Goal: Contribute content: Contribute content

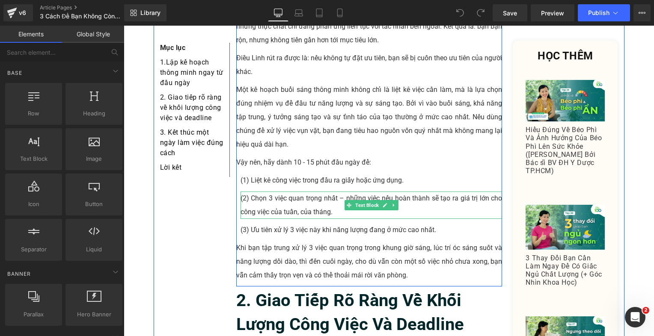
click at [259, 192] on p "(2) Chọn 3 việc quan trọng nhất – những việc nếu hoàn thành sẽ tạo ra giá trị l…" at bounding box center [372, 205] width 262 height 27
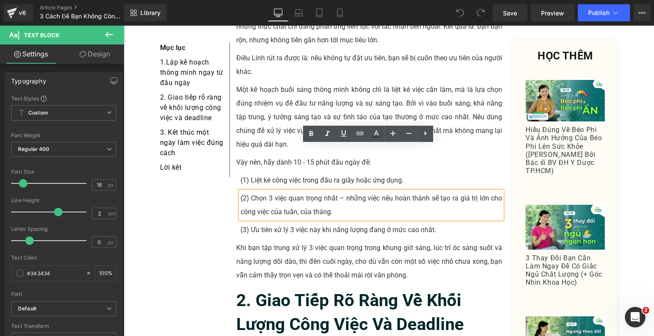
click at [246, 223] on p "(3) Ưu tiên xử lý 3 việc này khi năng lượng đang ở mức cao nhất." at bounding box center [372, 230] width 262 height 14
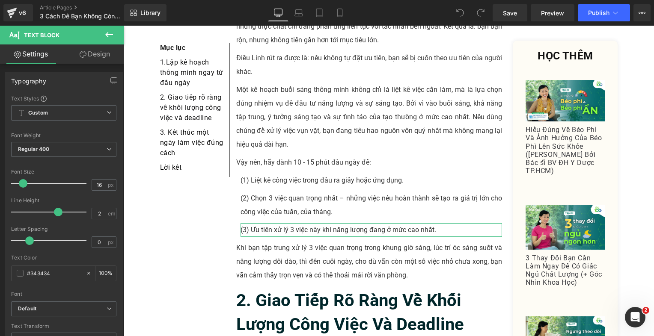
click at [89, 53] on link "Design" at bounding box center [95, 54] width 62 height 19
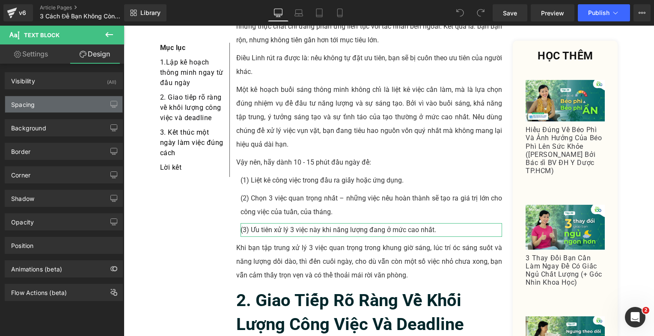
click at [68, 101] on div "Spacing" at bounding box center [63, 104] width 117 height 16
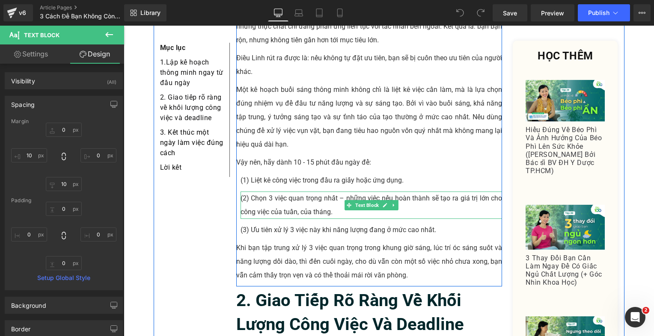
click at [290, 192] on p "(2) Chọn 3 việc quan trọng nhất – những việc nếu hoàn thành sẽ tạo ra giá trị l…" at bounding box center [372, 205] width 262 height 27
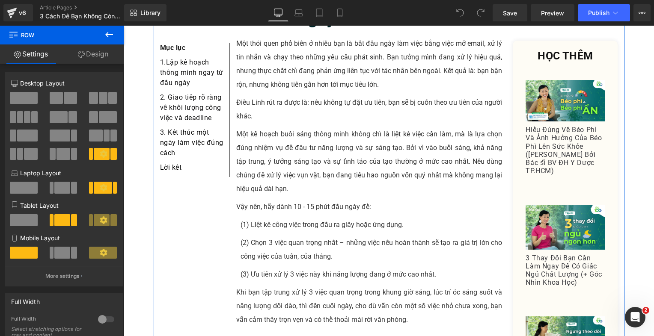
scroll to position [428, 0]
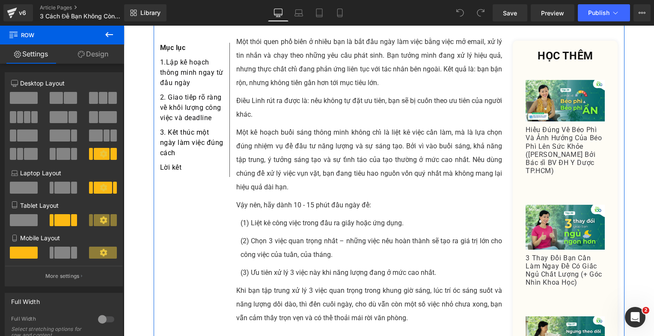
click at [99, 54] on link "Design" at bounding box center [93, 54] width 62 height 19
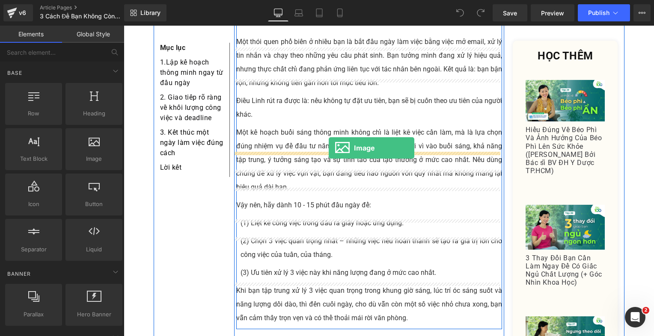
drag, startPoint x: 211, startPoint y: 172, endPoint x: 329, endPoint y: 148, distance: 120.2
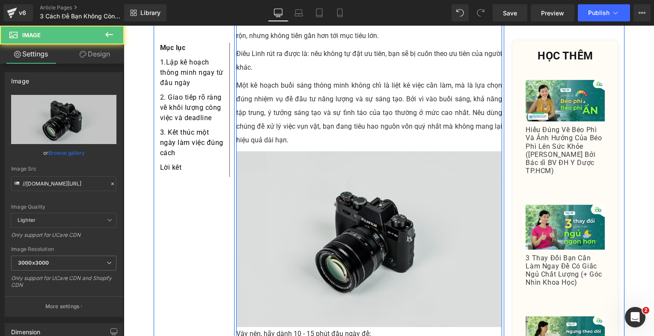
scroll to position [514, 0]
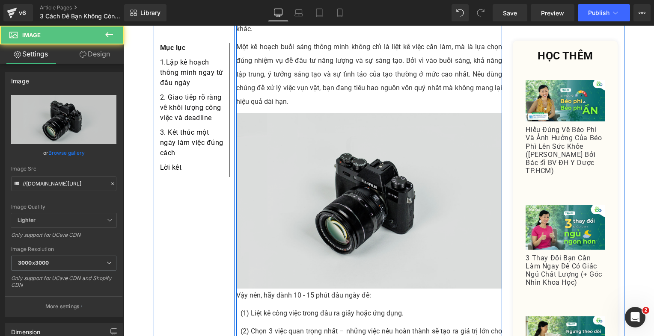
click at [325, 126] on img at bounding box center [369, 201] width 266 height 176
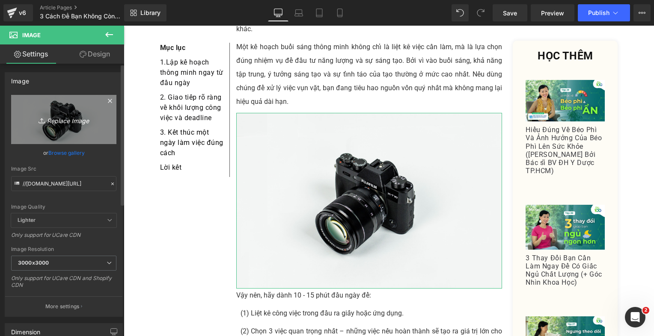
click at [38, 109] on link "Replace Image" at bounding box center [63, 119] width 105 height 49
type input "C:\fakepath\Danh_All_Brainstorm (55).png"
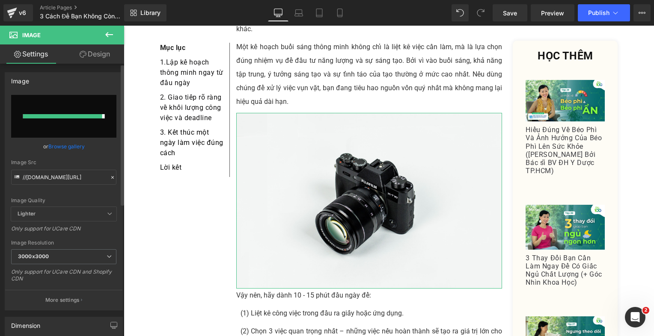
type input "[URL][DOMAIN_NAME]"
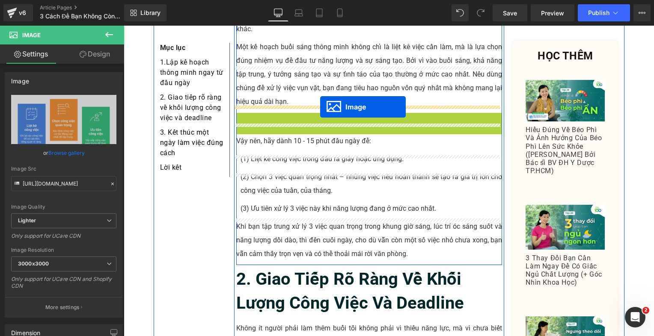
drag, startPoint x: 355, startPoint y: 160, endPoint x: 320, endPoint y: 107, distance: 63.0
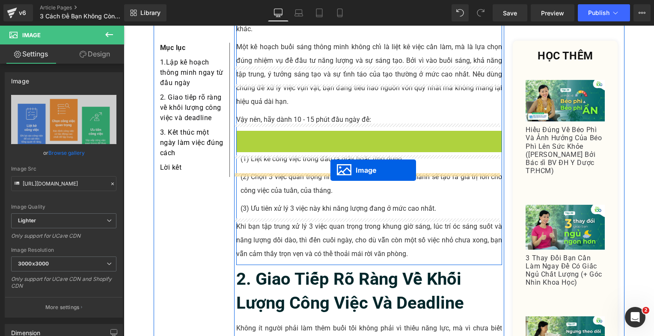
drag, startPoint x: 354, startPoint y: 178, endPoint x: 330, endPoint y: 170, distance: 25.0
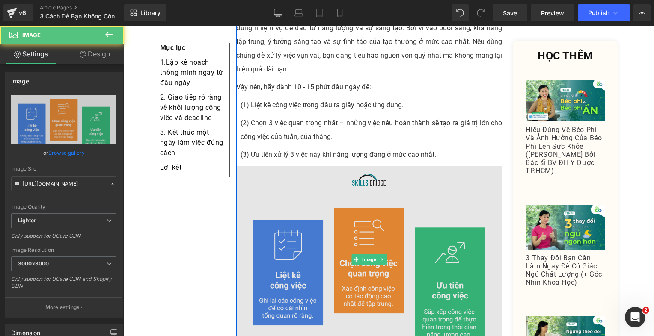
scroll to position [599, 0]
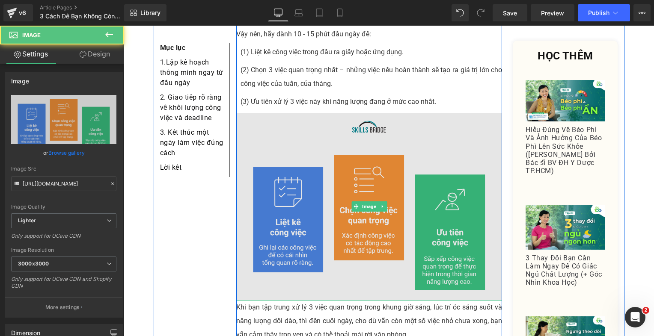
click at [373, 141] on img at bounding box center [369, 207] width 266 height 188
click at [298, 135] on img at bounding box center [369, 207] width 266 height 188
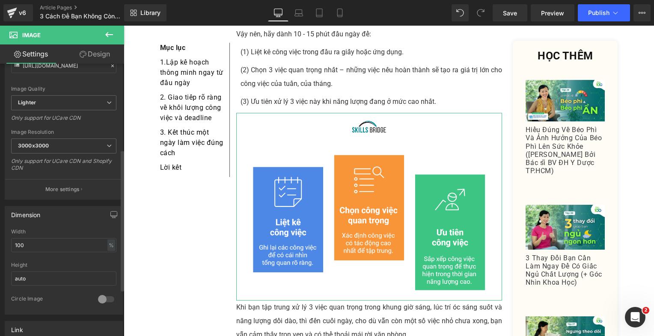
scroll to position [171, 0]
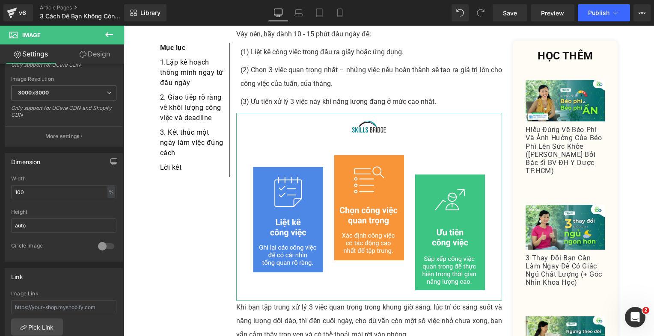
click at [96, 58] on link "Design" at bounding box center [95, 54] width 62 height 19
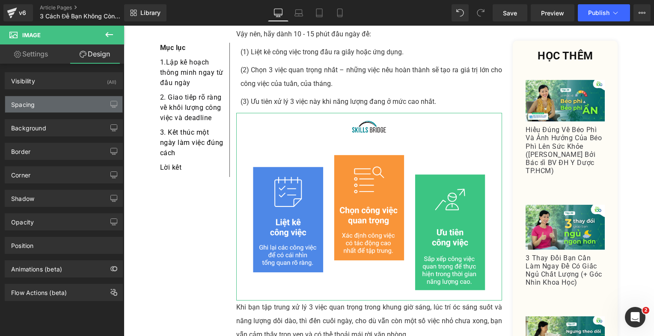
click at [56, 106] on div "Spacing" at bounding box center [63, 104] width 117 height 16
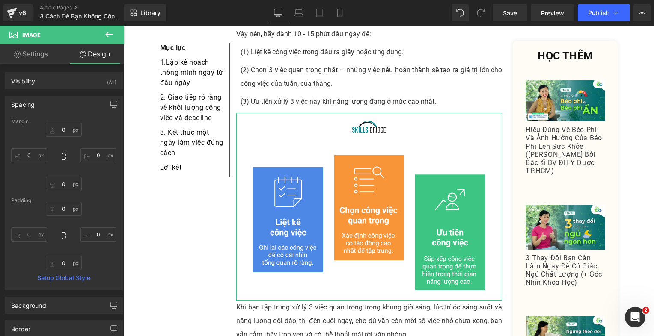
click at [57, 106] on div "Spacing" at bounding box center [63, 104] width 117 height 16
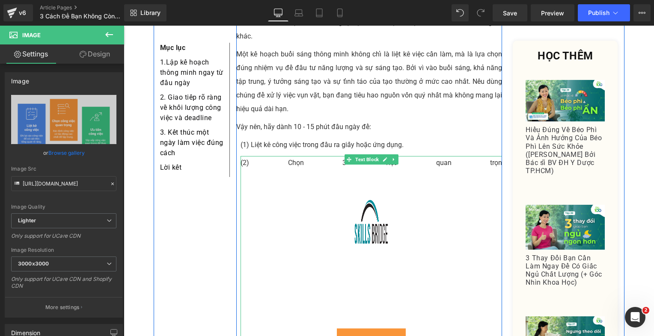
scroll to position [556, 0]
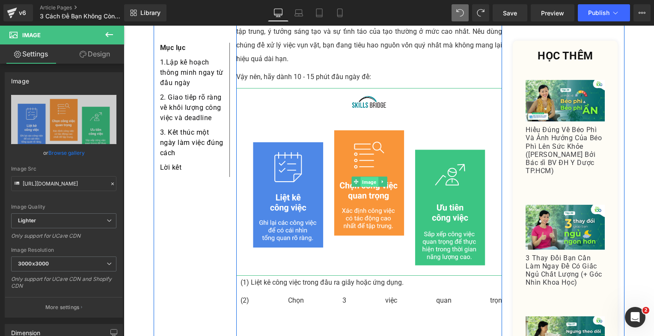
click at [371, 177] on span "Image" at bounding box center [369, 182] width 18 height 10
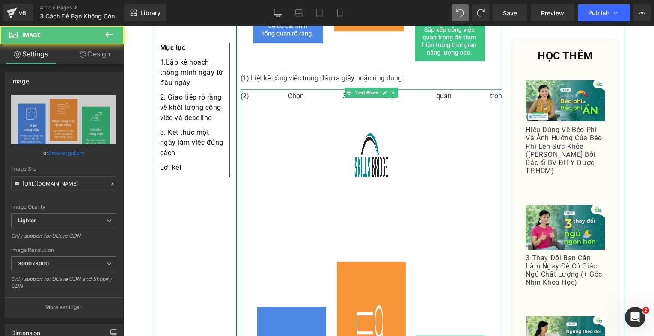
scroll to position [770, 0]
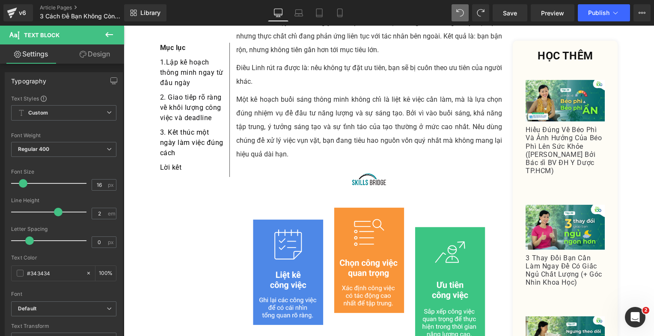
scroll to position [449, 0]
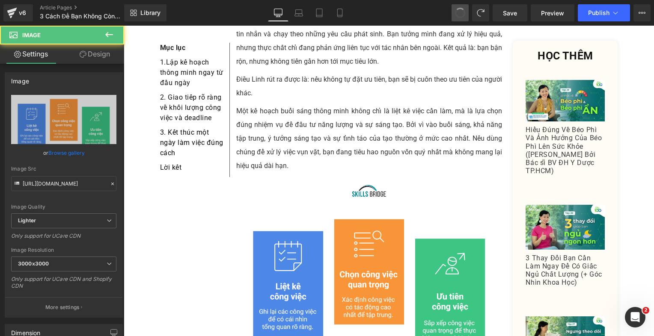
click at [455, 20] on button at bounding box center [460, 12] width 17 height 17
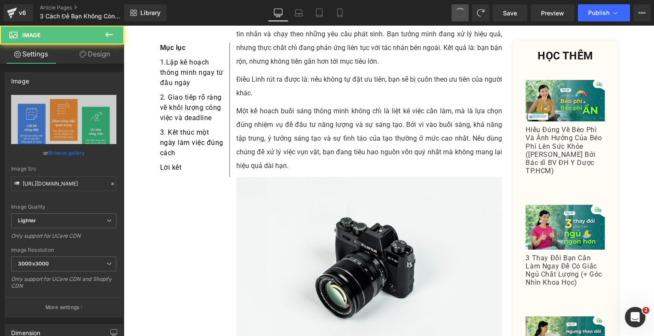
click at [455, 20] on button at bounding box center [460, 12] width 17 height 17
type input "//[DOMAIN_NAME][URL]"
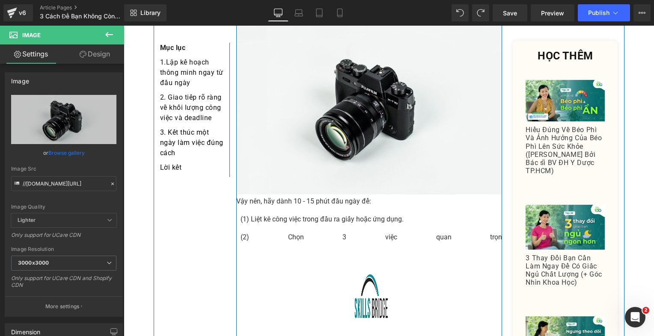
scroll to position [663, 0]
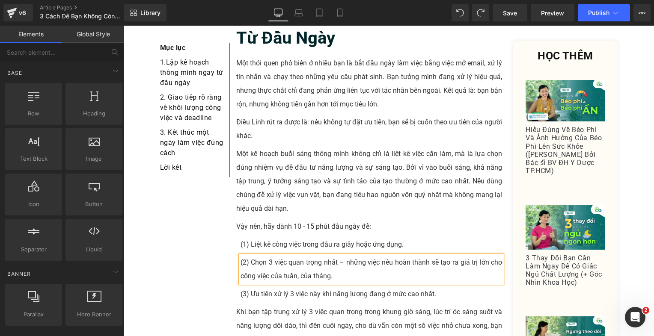
scroll to position [492, 0]
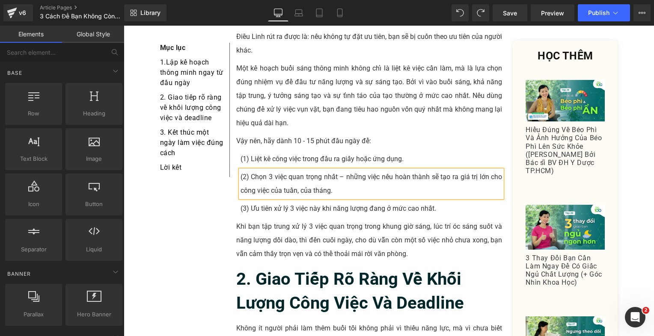
click at [308, 170] on p "(2) Chọn 3 việc quan trọng nhất – những việc nếu hoàn thành sẽ tạo ra giá trị l…" at bounding box center [372, 183] width 262 height 27
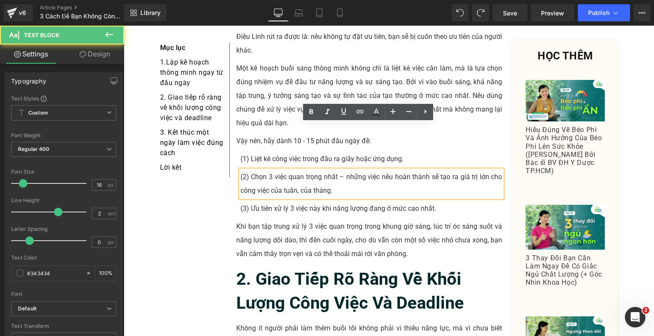
click at [306, 202] on p "(3) Ưu tiên xử lý 3 việc này khi năng lượng đang ở mức cao nhất." at bounding box center [372, 209] width 262 height 14
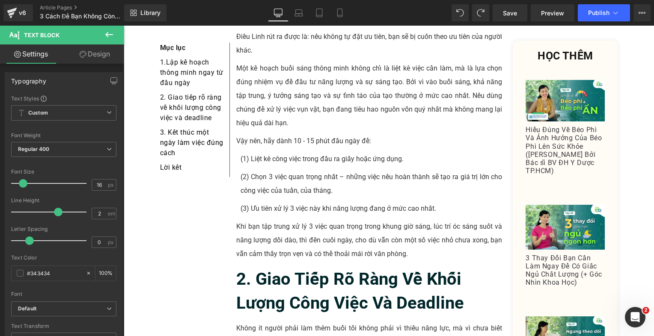
click at [317, 170] on p "(2) Chọn 3 việc quan trọng nhất – những việc nếu hoàn thành sẽ tạo ra giá trị l…" at bounding box center [372, 183] width 262 height 27
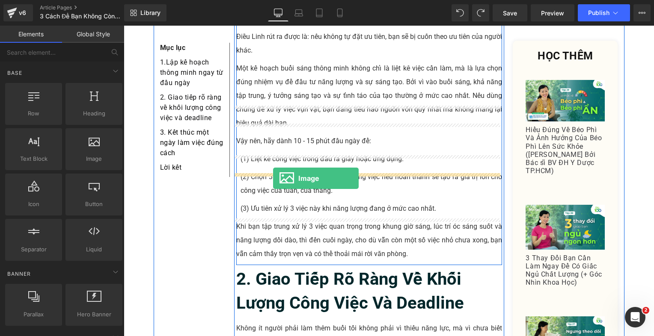
drag, startPoint x: 208, startPoint y: 170, endPoint x: 273, endPoint y: 178, distance: 65.1
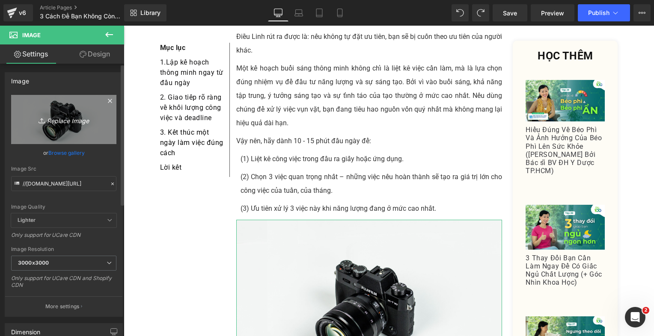
click at [26, 116] on link "Replace Image" at bounding box center [63, 119] width 105 height 49
type input "C:\fakepath\Danh_All_Brainstorm (55).png"
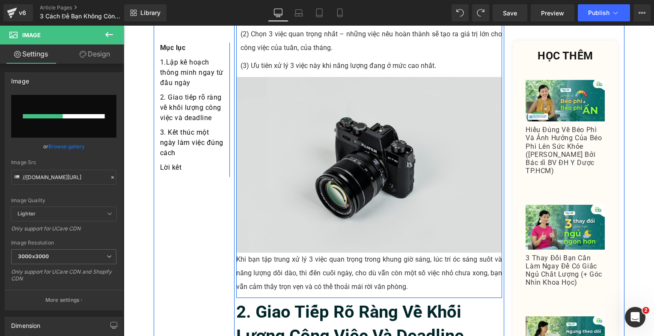
scroll to position [621, 0]
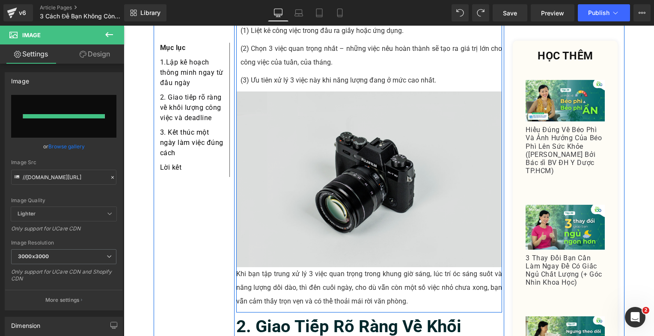
type input "[URL][DOMAIN_NAME]"
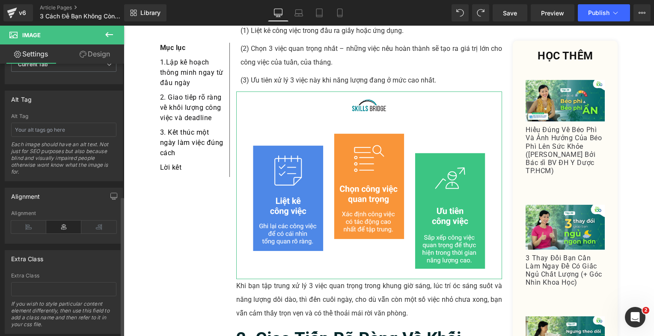
scroll to position [486, 0]
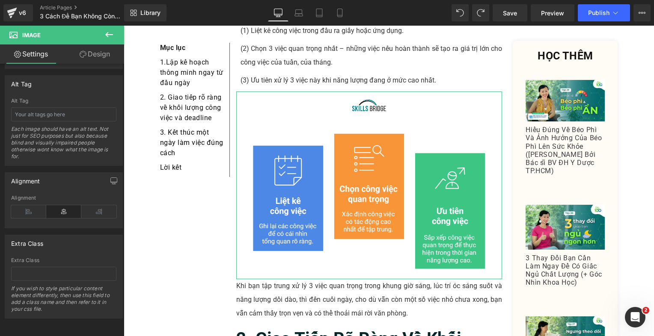
click at [92, 49] on link "Design" at bounding box center [95, 54] width 62 height 19
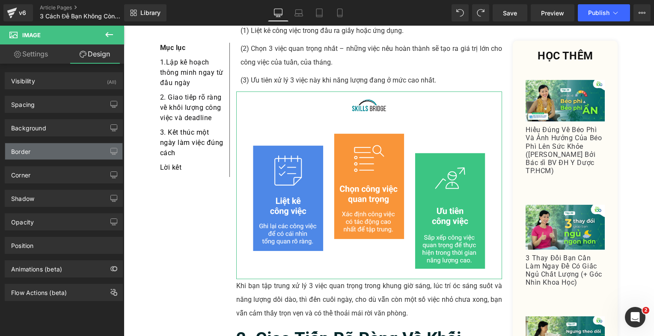
click at [55, 152] on div "Border" at bounding box center [63, 151] width 117 height 16
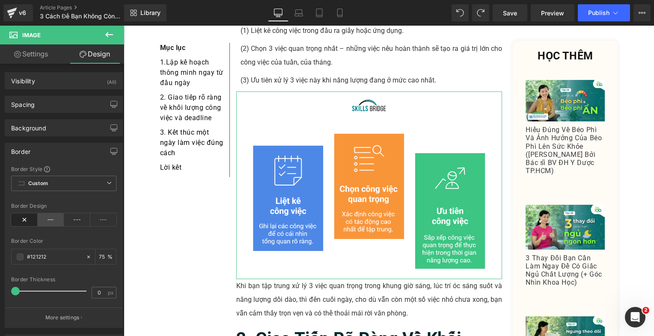
click at [55, 216] on icon at bounding box center [51, 220] width 27 height 13
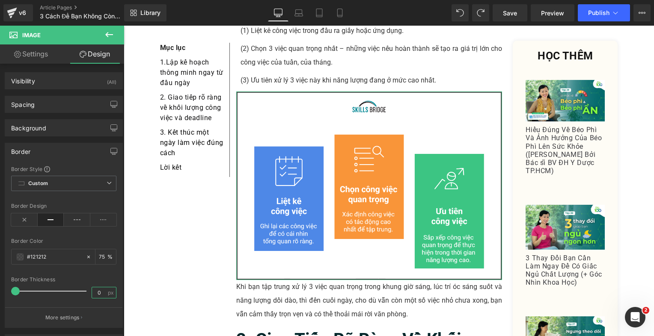
click at [99, 293] on input "0" at bounding box center [99, 293] width 15 height 11
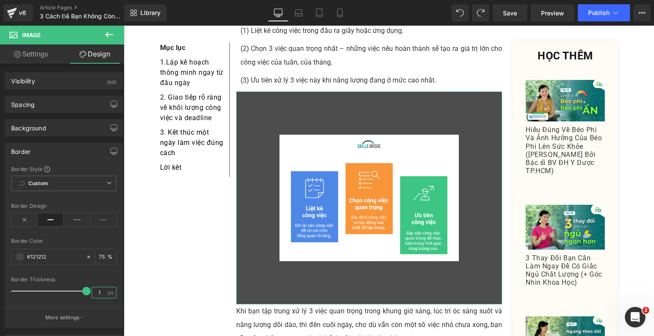
type input "1"
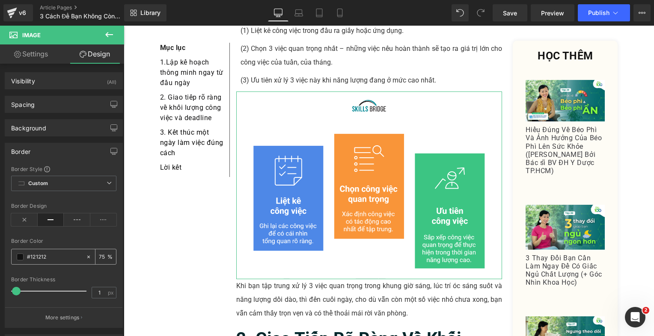
scroll to position [0, 0]
type input "7"
type input "30"
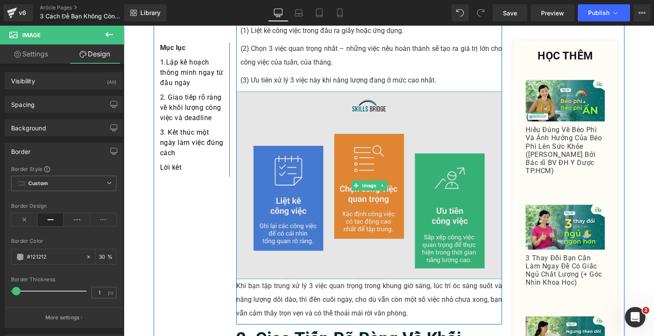
click at [263, 156] on img at bounding box center [369, 186] width 266 height 188
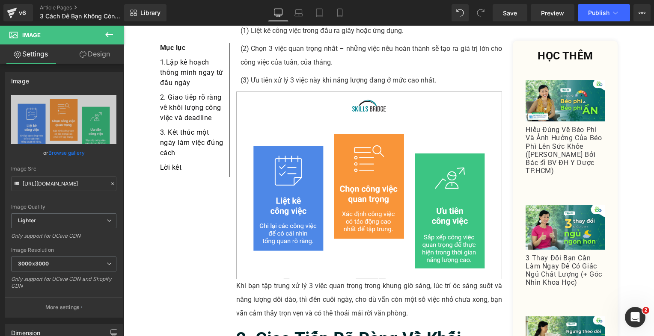
click at [98, 49] on link "Design" at bounding box center [95, 54] width 62 height 19
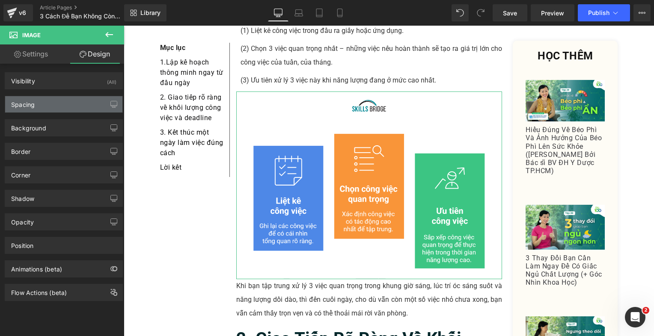
type input "0"
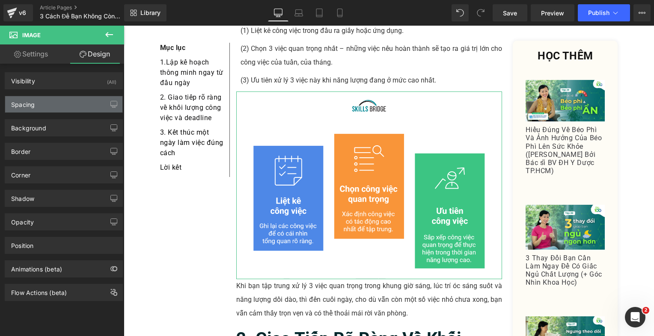
type input "0"
click at [59, 99] on div "Spacing" at bounding box center [63, 104] width 117 height 16
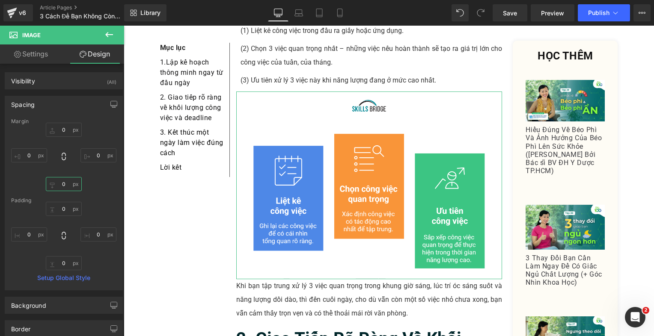
click at [58, 187] on input "0" at bounding box center [64, 184] width 36 height 14
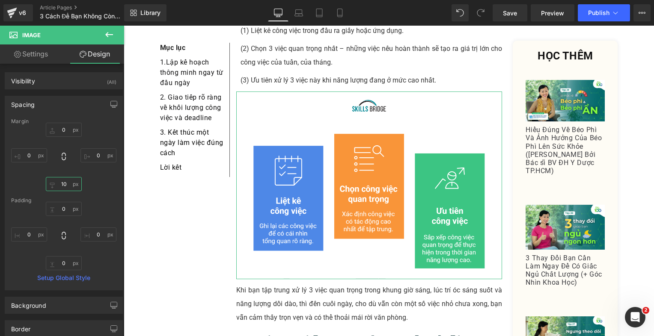
type input "10"
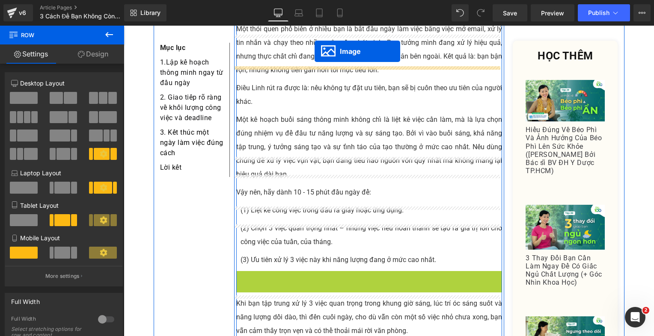
scroll to position [398, 0]
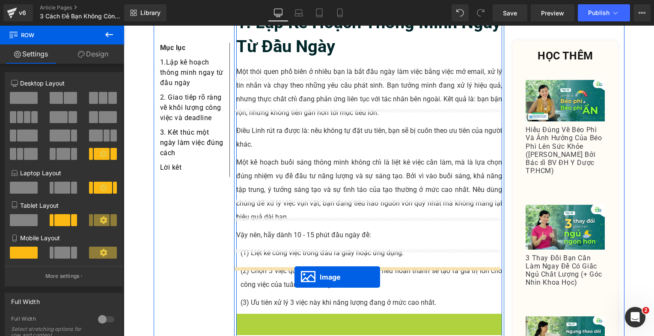
drag, startPoint x: 353, startPoint y: 268, endPoint x: 294, endPoint y: 277, distance: 59.4
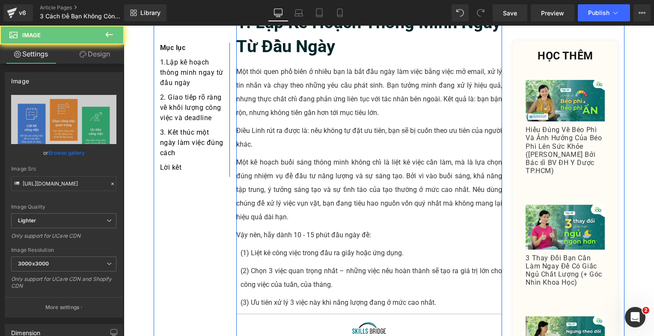
click at [293, 167] on p "Một kế hoạch buổi sáng thông minh không chỉ là liệt kê việc cần làm, mà là lựa …" at bounding box center [369, 190] width 266 height 68
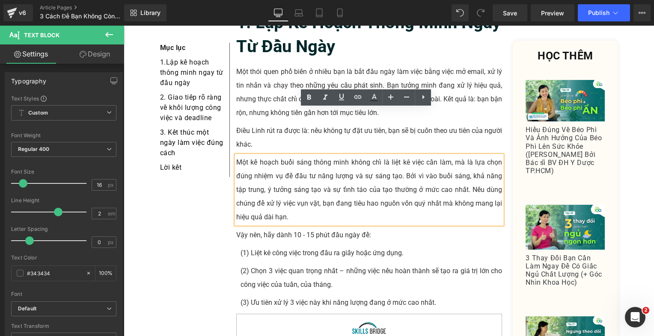
click at [284, 181] on div "1. Lập Kế Hoạch Thông Minh Ngay Từ Đầu Ngày Heading Một thói quen phổ biến ở nh…" at bounding box center [369, 281] width 266 height 541
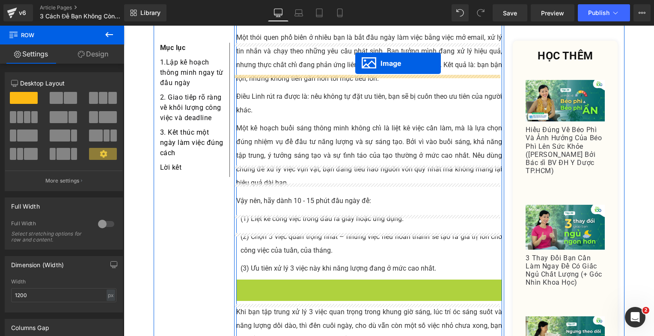
scroll to position [407, 0]
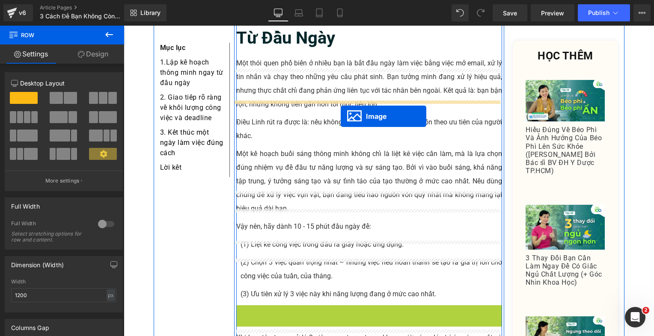
drag, startPoint x: 354, startPoint y: 276, endPoint x: 341, endPoint y: 116, distance: 160.2
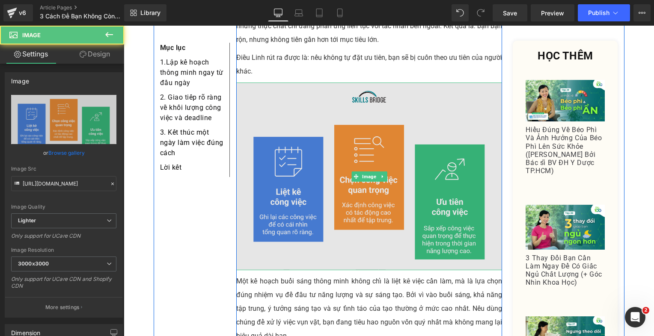
scroll to position [535, 0]
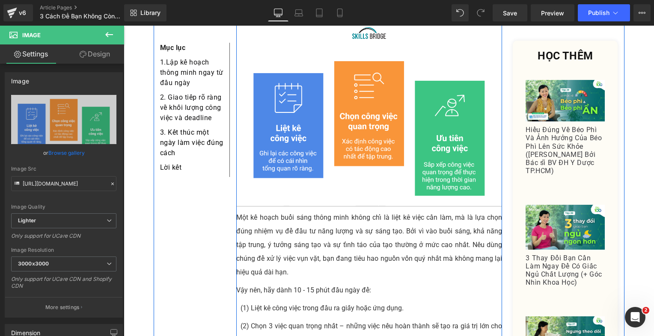
click at [317, 211] on p "Một kế hoạch buổi sáng thông minh không chỉ là liệt kê việc cần làm, mà là lựa …" at bounding box center [369, 245] width 266 height 68
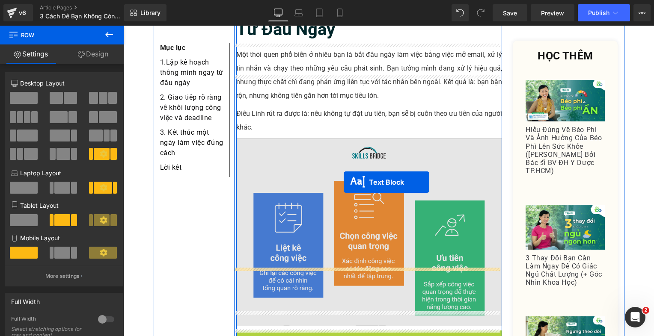
scroll to position [407, 0]
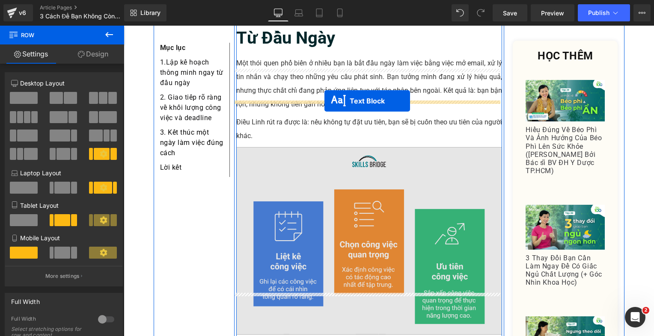
drag, startPoint x: 343, startPoint y: 200, endPoint x: 324, endPoint y: 101, distance: 100.6
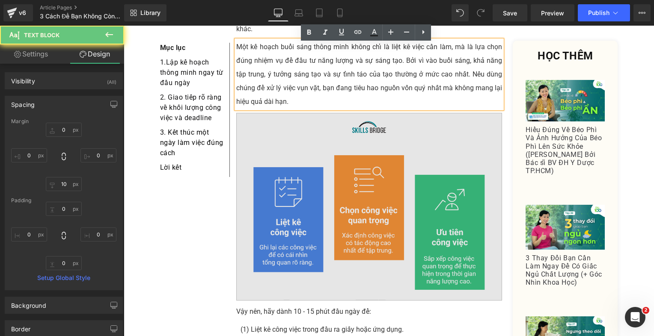
scroll to position [535, 0]
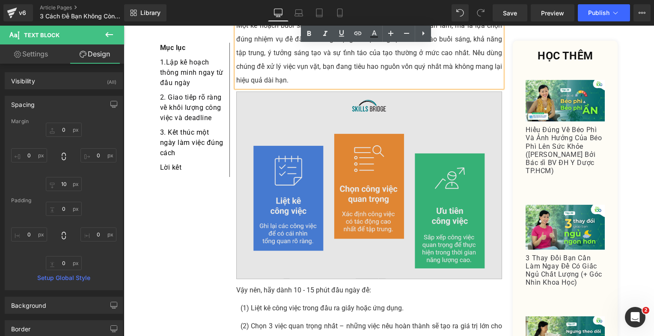
click at [329, 150] on img at bounding box center [369, 186] width 266 height 188
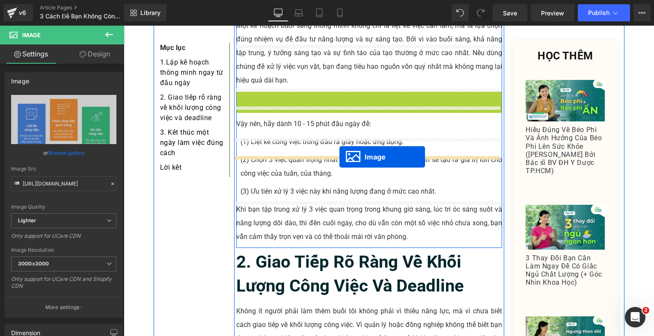
drag, startPoint x: 351, startPoint y: 138, endPoint x: 339, endPoint y: 157, distance: 22.3
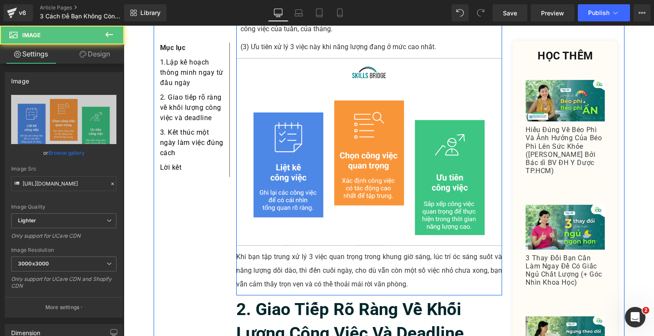
scroll to position [663, 0]
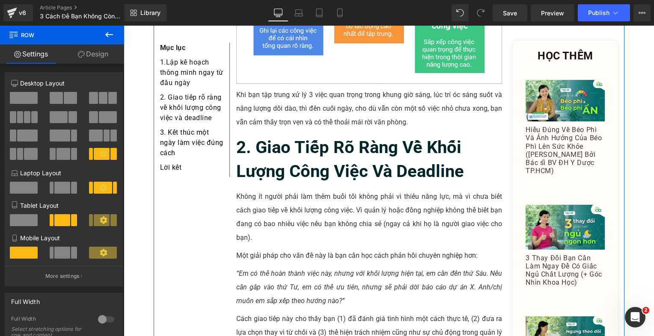
scroll to position [749, 0]
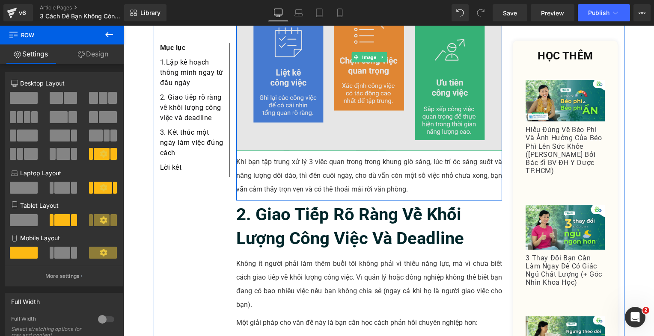
click at [266, 73] on img at bounding box center [369, 57] width 266 height 188
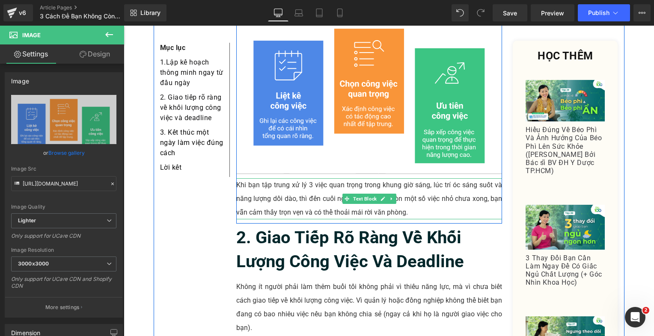
scroll to position [706, 0]
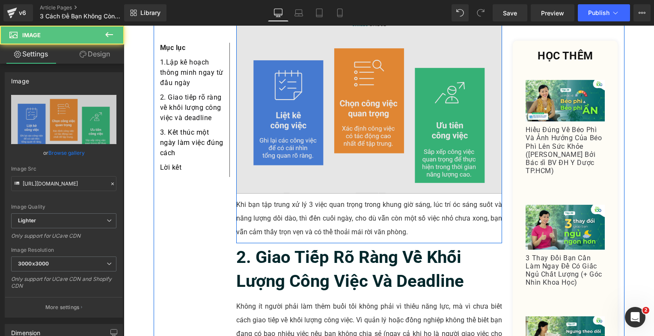
click at [276, 117] on img at bounding box center [369, 100] width 266 height 188
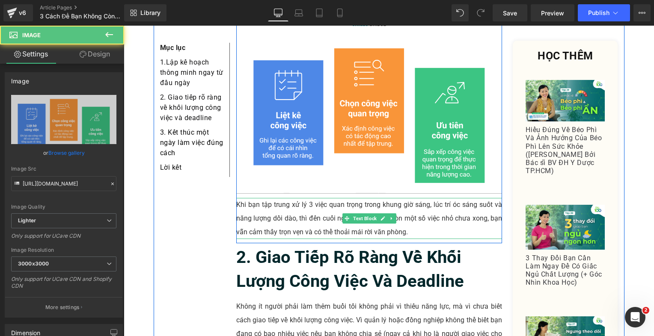
click at [272, 198] on p "Khi bạn tập trung xử lý 3 việc quan trọng trong khung giờ sáng, lúc trí óc sáng…" at bounding box center [369, 218] width 266 height 41
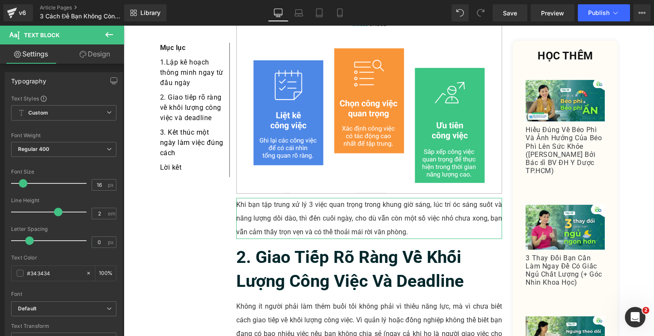
click at [99, 54] on link "Design" at bounding box center [95, 54] width 62 height 19
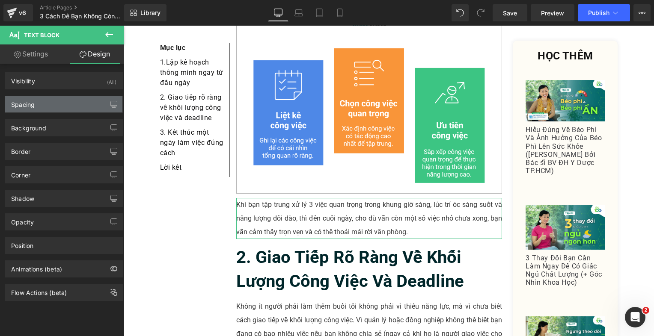
click at [66, 100] on div "Spacing" at bounding box center [63, 104] width 117 height 16
type input "0"
type input "10"
type input "0"
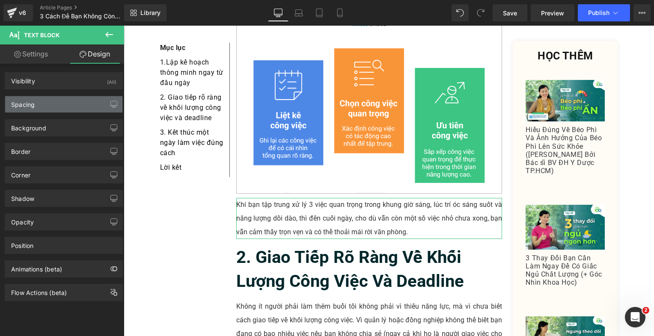
type input "0"
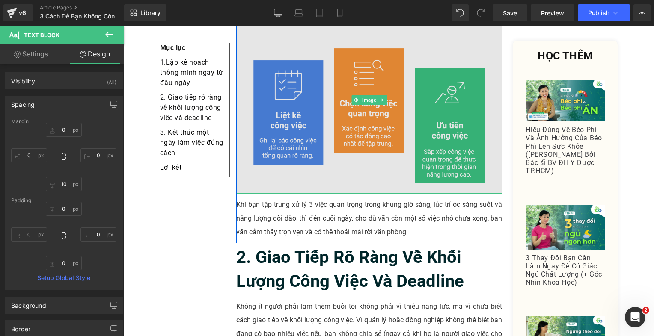
click at [297, 94] on img at bounding box center [369, 100] width 266 height 188
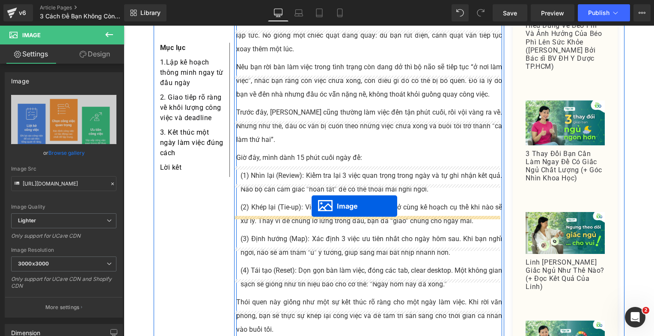
scroll to position [1434, 0]
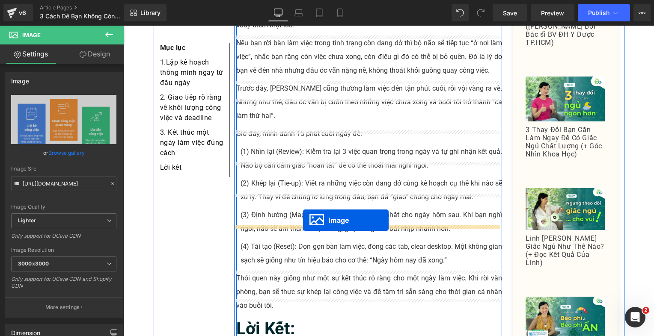
drag, startPoint x: 351, startPoint y: 244, endPoint x: 303, endPoint y: 220, distance: 53.6
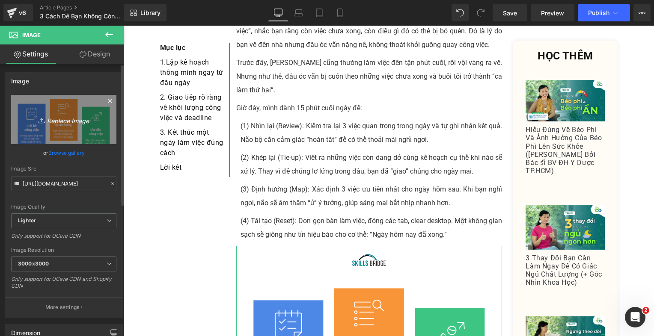
click at [70, 114] on icon "Replace Image" at bounding box center [64, 119] width 68 height 11
type input "C:\fakepath\Danh_All_Brainstorm (54).png"
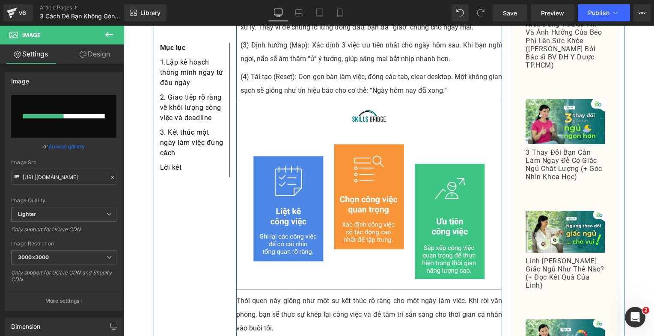
scroll to position [1648, 0]
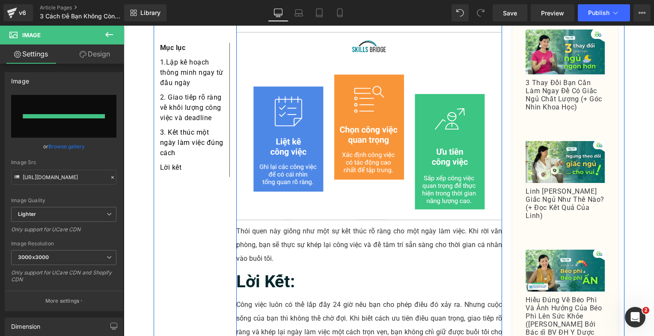
type input "[URL][DOMAIN_NAME]"
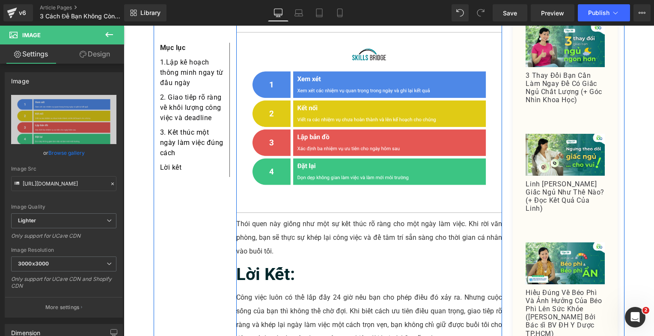
scroll to position [1562, 0]
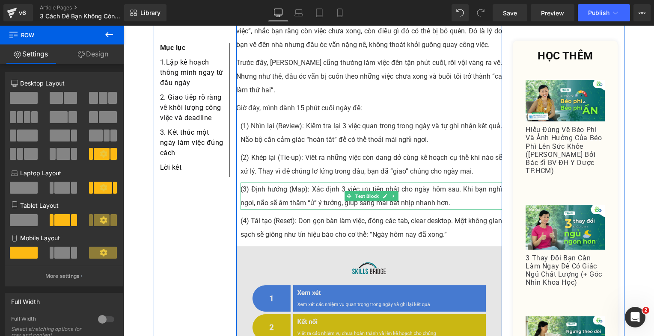
scroll to position [1519, 0]
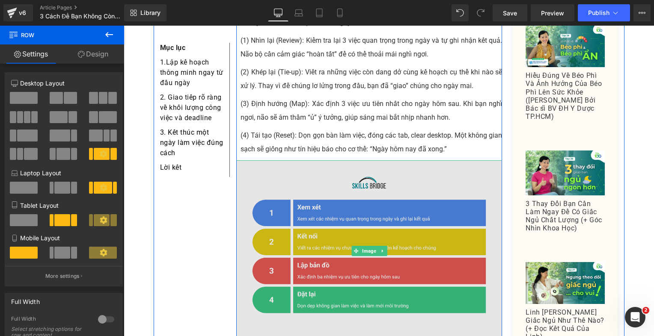
click at [365, 164] on img at bounding box center [369, 251] width 266 height 181
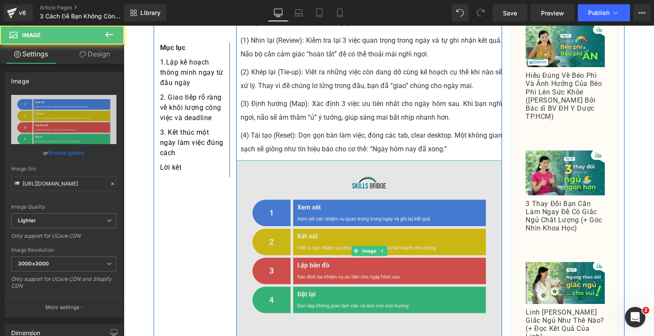
click at [283, 161] on img at bounding box center [369, 251] width 266 height 181
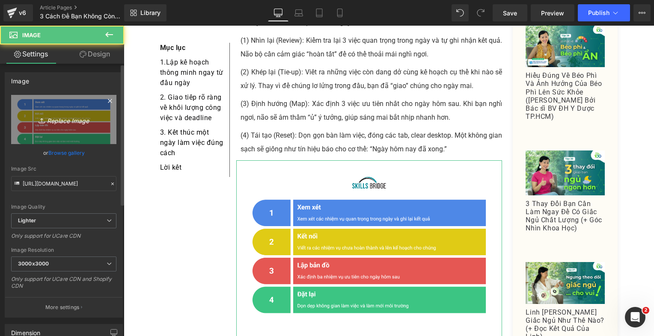
click at [75, 123] on icon "Replace Image" at bounding box center [64, 119] width 68 height 11
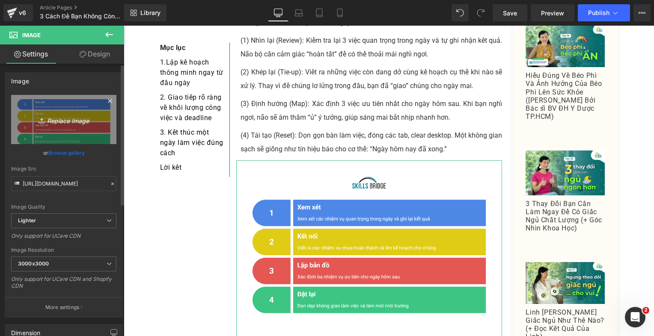
type input "C:\fakepath\Danh_All_Brainstorm (56).png"
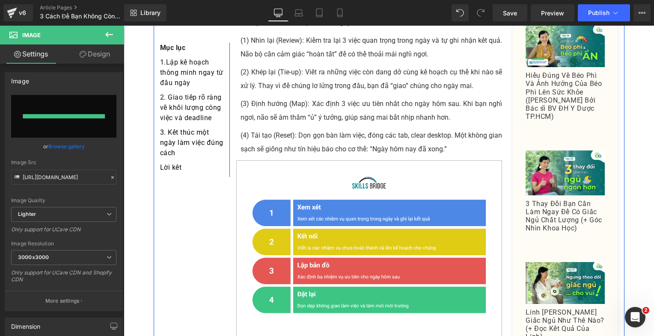
type input "[URL][DOMAIN_NAME]"
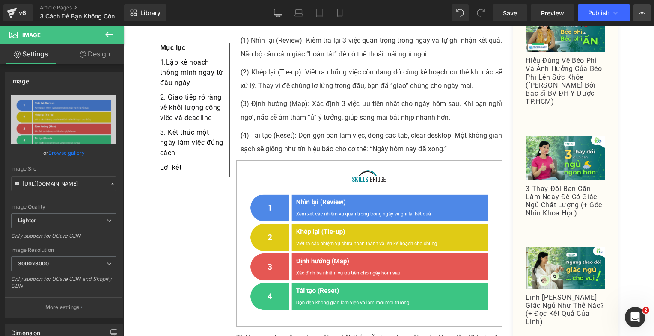
click at [640, 13] on icon at bounding box center [640, 13] width 2 height 2
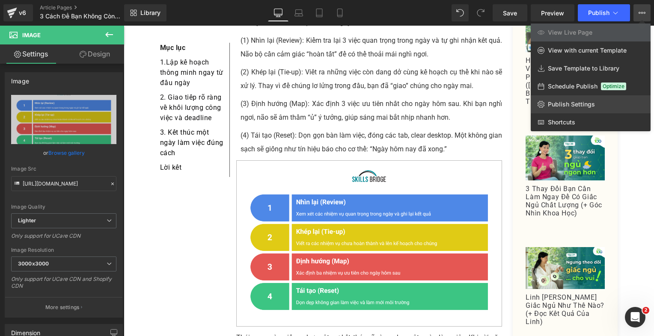
click at [582, 101] on span "Publish Settings" at bounding box center [571, 105] width 47 height 8
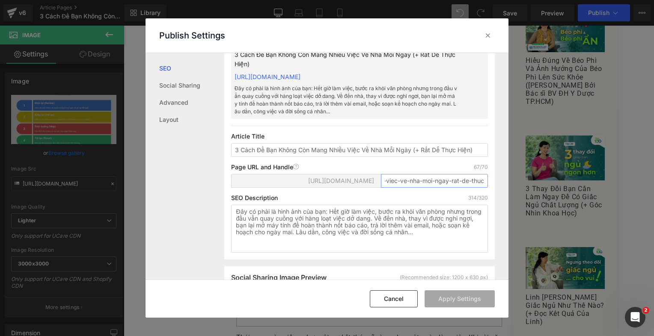
scroll to position [0, 0]
drag, startPoint x: 389, startPoint y: 193, endPoint x: 411, endPoint y: 186, distance: 22.9
click at [411, 186] on input "3-cach-de-ban-khong-con-mang-nhieu-viec-ve-nha-moi-ngay-rat-de-thuc" at bounding box center [434, 181] width 107 height 14
drag, startPoint x: 435, startPoint y: 190, endPoint x: 422, endPoint y: 191, distance: 12.9
click at [434, 188] on input "3-cach-de-ban-khong-con-mang-nhieu-viec-ve-nha-moi-ngay-rat-de-thuc" at bounding box center [434, 181] width 107 height 14
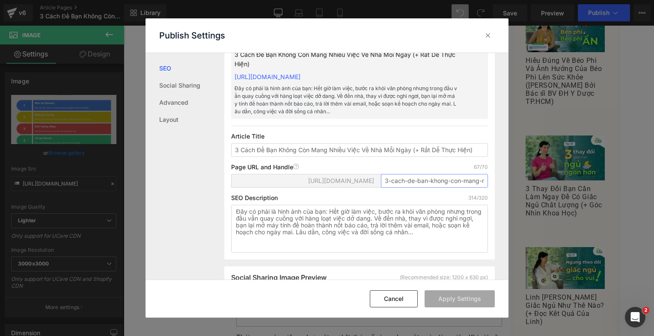
click at [423, 188] on input "3-cach-de-ban-khong-con-mang-nhieu-viec-ve-nha-moi-ngay-rat-de-thuc" at bounding box center [434, 181] width 107 height 14
click at [432, 188] on input "3-cach-de-khong-con-mang-nhieu-viec-ve-nha-moi-ngay-rat-de-thuc" at bounding box center [434, 181] width 107 height 14
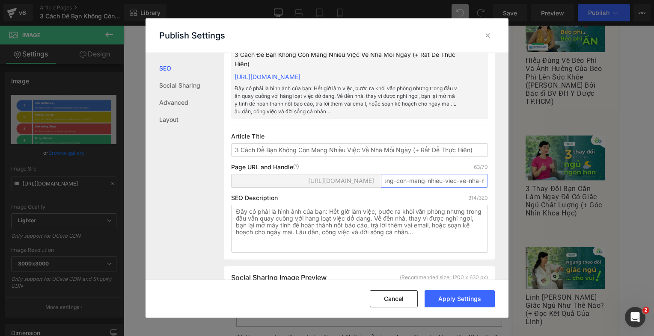
scroll to position [0, 105]
drag, startPoint x: 419, startPoint y: 190, endPoint x: 499, endPoint y: 193, distance: 80.1
click at [499, 193] on div "Search Result Preview 3 Cách Để Bạn Không Còn Mang Nhiều Việc Về Nhà Mỗi Ngày (…" at bounding box center [366, 166] width 284 height 227
drag, startPoint x: 407, startPoint y: 190, endPoint x: 418, endPoint y: 193, distance: 11.9
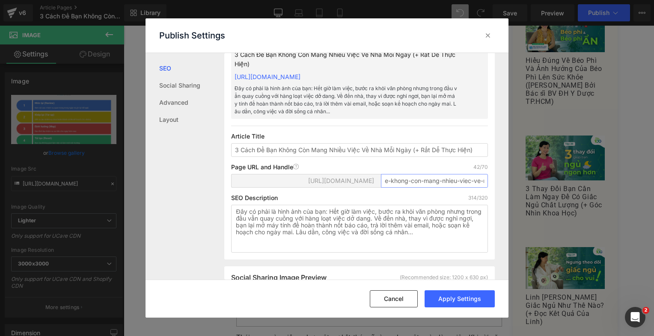
click at [418, 188] on input "3-cach-de-khong-con-mang-nhieu-viec-ve-nha" at bounding box center [434, 181] width 107 height 14
drag, startPoint x: 428, startPoint y: 189, endPoint x: 446, endPoint y: 191, distance: 18.5
click at [446, 188] on input "3-cach-de-khong-mang-nhieu-viec-ve-nha" at bounding box center [434, 181] width 107 height 14
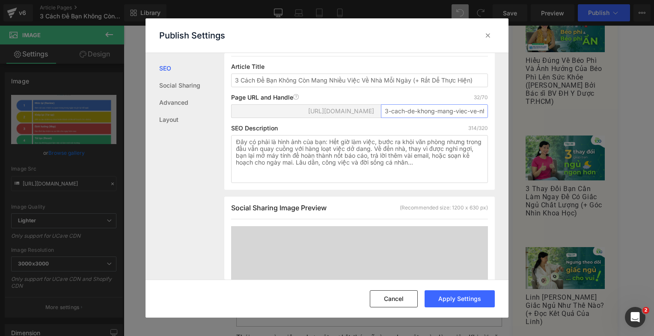
scroll to position [257, 0]
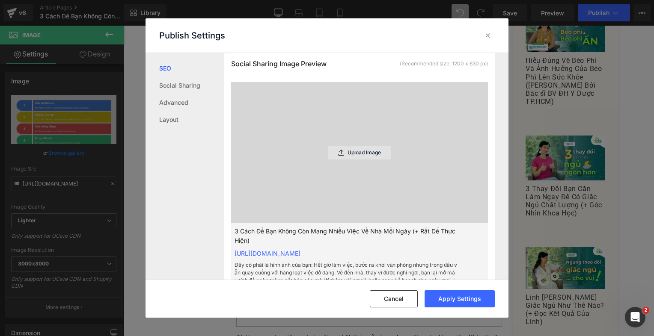
type input "3-cach-de-khong-mang-viec-ve-nha"
click at [361, 156] on p "Upload Image" at bounding box center [364, 153] width 33 height 6
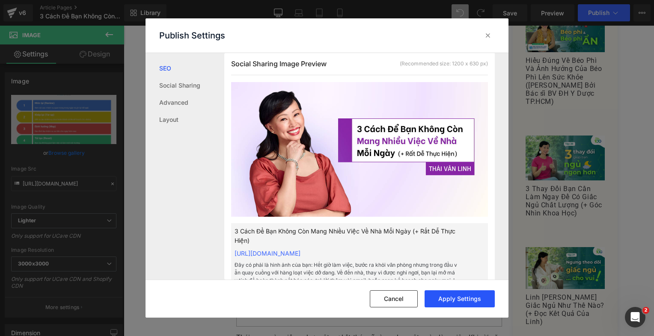
click at [474, 303] on button "Apply Settings" at bounding box center [460, 299] width 70 height 17
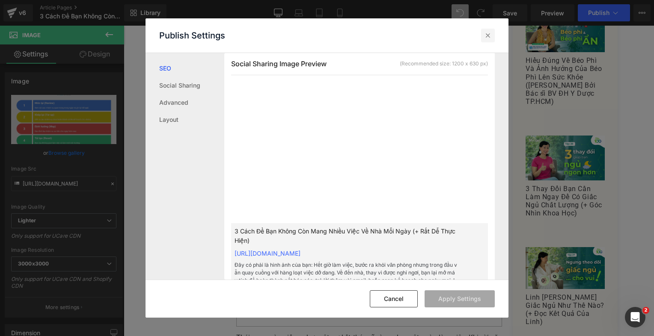
click at [488, 36] on icon at bounding box center [488, 35] width 9 height 9
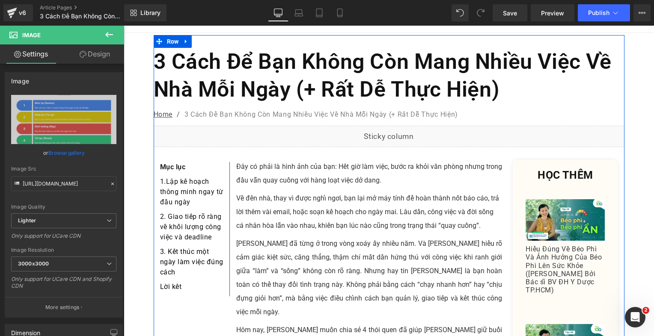
scroll to position [0, 0]
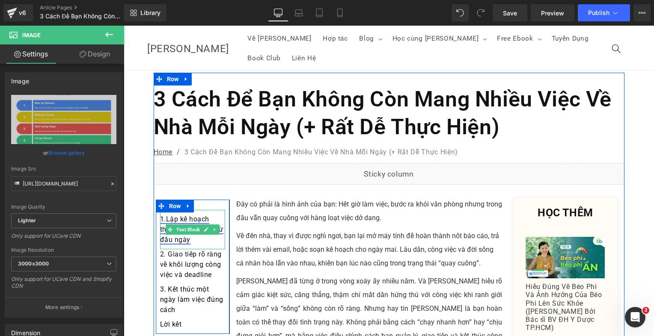
click at [196, 215] on span "Lập kế hoạch thông minh ngay từ đầu ngày" at bounding box center [191, 229] width 63 height 29
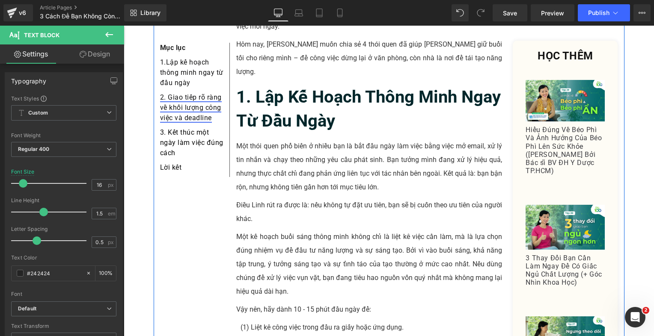
click at [198, 119] on link "2. Giao tiếp rõ ràng về khối lượng công việc và deadline" at bounding box center [191, 107] width 62 height 29
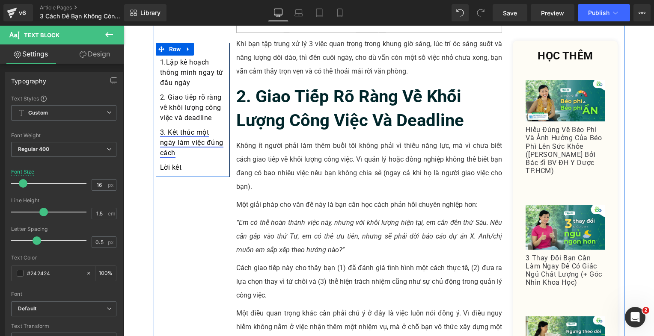
click at [191, 134] on link "3. Kết thúc một ngày làm việc đúng cách" at bounding box center [191, 142] width 63 height 29
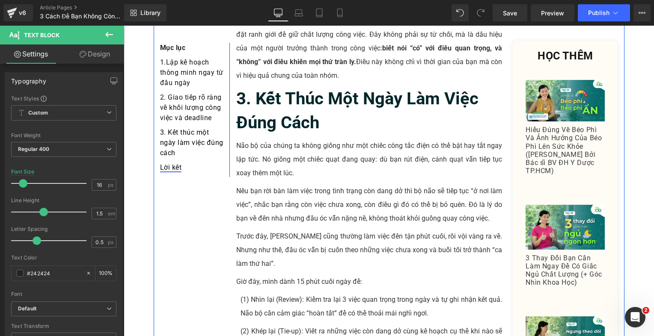
scroll to position [1262, 0]
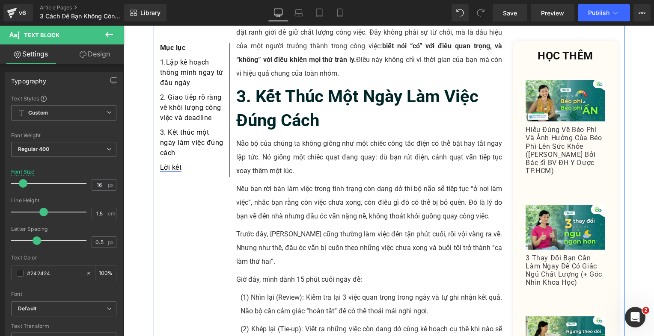
click at [173, 168] on div "Lời kết Text Block" at bounding box center [192, 170] width 65 height 15
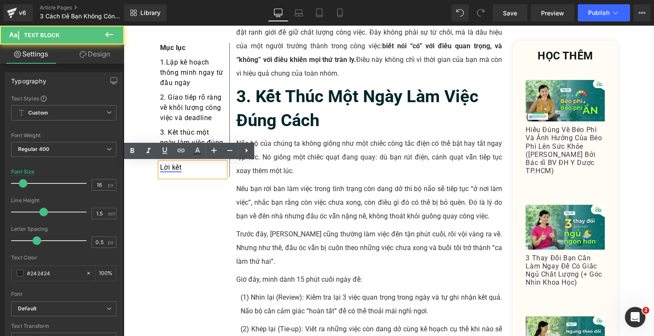
click at [173, 169] on link "Lời kết" at bounding box center [171, 168] width 22 height 8
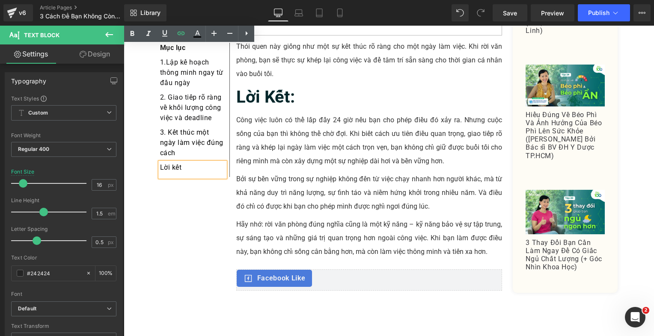
scroll to position [1811, 0]
click at [416, 172] on p "Bởi sự bền vững trong sự nghiệp không đến từ việc chạy nhanh hơn người khác, mà…" at bounding box center [369, 192] width 266 height 41
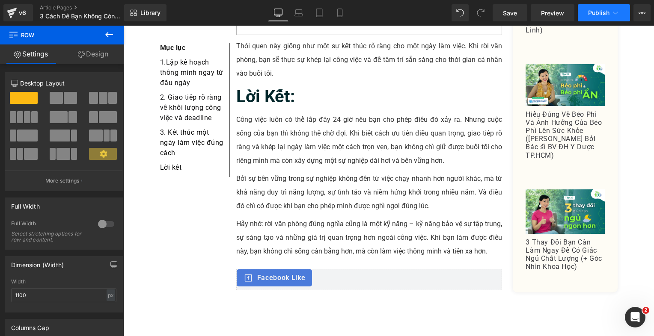
click at [593, 12] on span "Publish" at bounding box center [598, 12] width 21 height 7
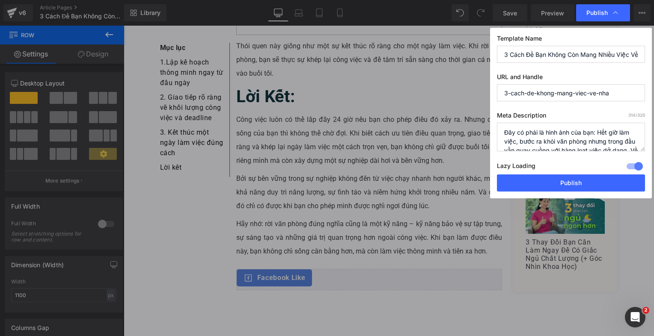
scroll to position [54, 0]
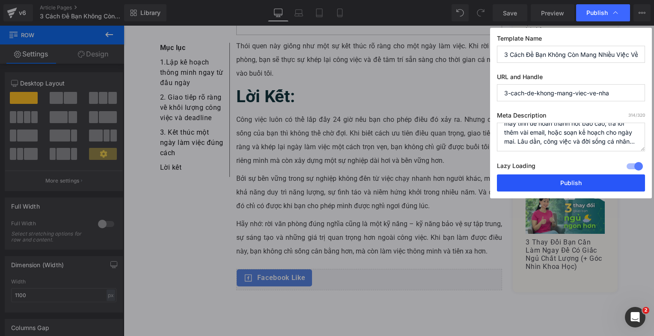
click at [553, 184] on button "Publish" at bounding box center [571, 183] width 148 height 17
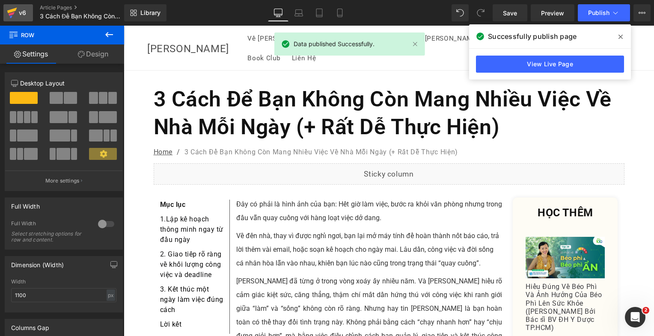
click at [26, 11] on div "v6" at bounding box center [22, 12] width 11 height 11
